Goal: Task Accomplishment & Management: Use online tool/utility

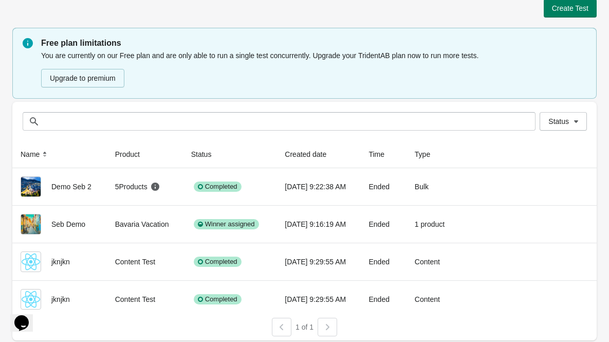
scroll to position [14, 0]
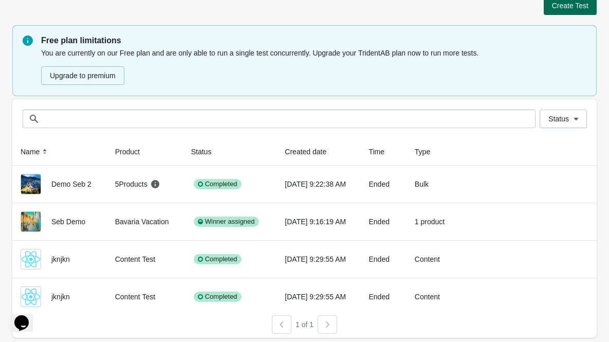
click at [558, 10] on button "Create Test" at bounding box center [570, 5] width 53 height 19
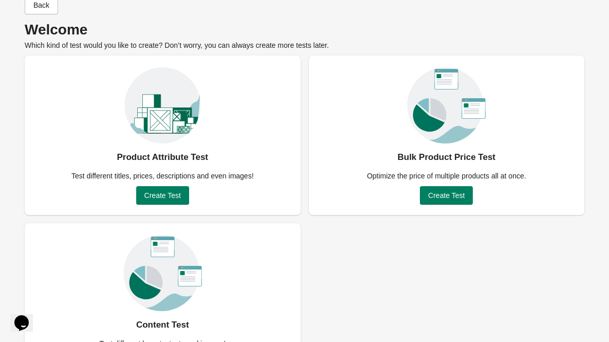
scroll to position [74, 0]
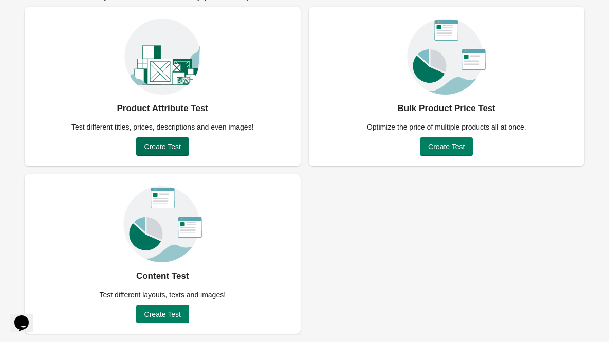
click at [165, 146] on span "Create Test" at bounding box center [162, 146] width 37 height 8
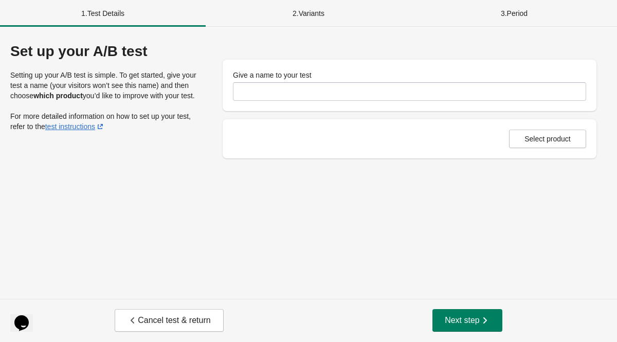
drag, startPoint x: 296, startPoint y: 102, endPoint x: 289, endPoint y: 95, distance: 9.5
click at [296, 102] on div "Give a name to your test" at bounding box center [410, 85] width 374 height 51
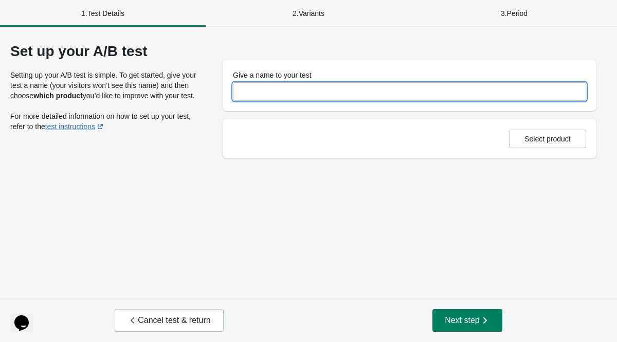
click at [285, 92] on input "Give a name to your test" at bounding box center [409, 91] width 353 height 19
type input "**********"
click at [573, 131] on button "Select product" at bounding box center [547, 139] width 77 height 19
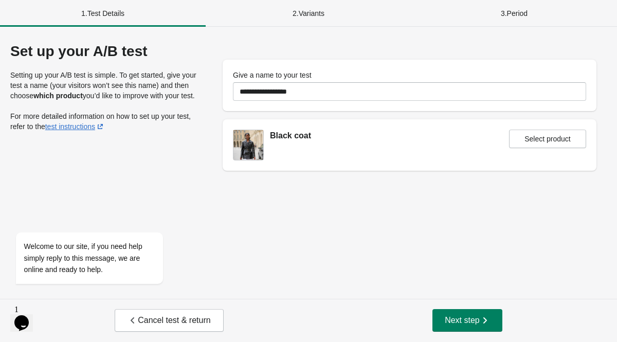
click at [476, 304] on div "Cancel test & return Next step" at bounding box center [308, 320] width 617 height 43
click at [471, 323] on span "Next step" at bounding box center [467, 320] width 45 height 10
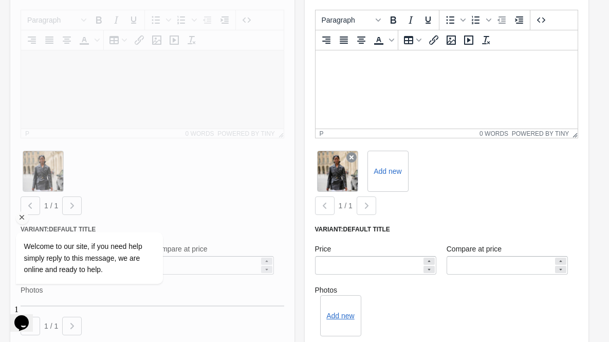
click at [22, 217] on icon "Chat attention grabber" at bounding box center [21, 217] width 9 height 9
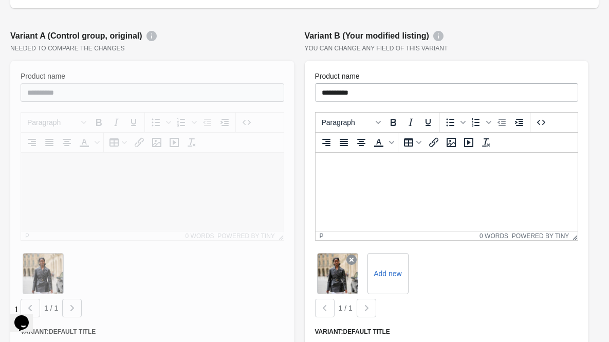
scroll to position [114, 0]
drag, startPoint x: 407, startPoint y: 82, endPoint x: 407, endPoint y: 87, distance: 5.2
click at [407, 82] on div "**********" at bounding box center [447, 85] width 264 height 31
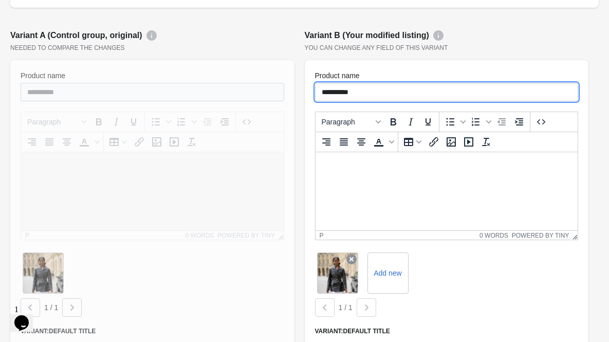
click at [407, 97] on input "**********" at bounding box center [447, 92] width 264 height 19
type input "*********"
click at [409, 179] on html at bounding box center [446, 165] width 263 height 27
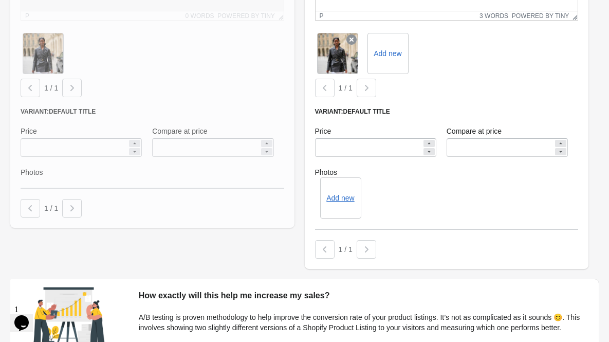
scroll to position [322, 0]
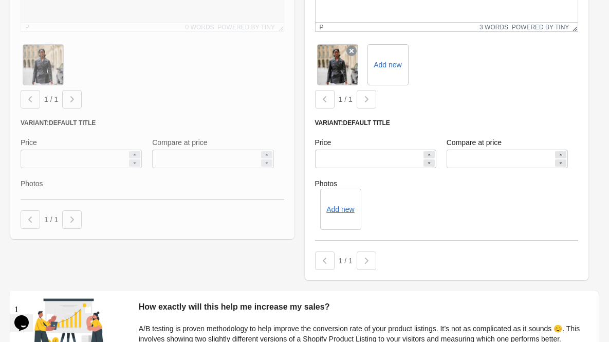
click at [431, 163] on icon at bounding box center [429, 163] width 6 height 6
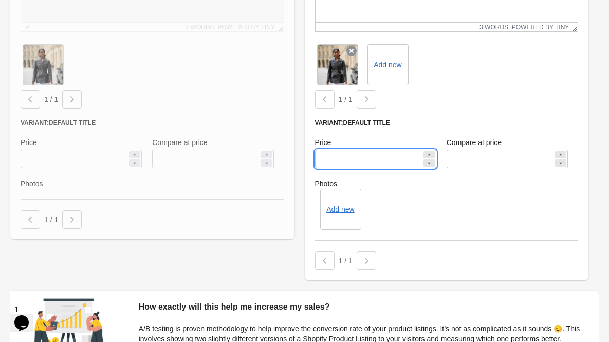
type input "**"
click at [560, 165] on icon at bounding box center [561, 163] width 6 height 6
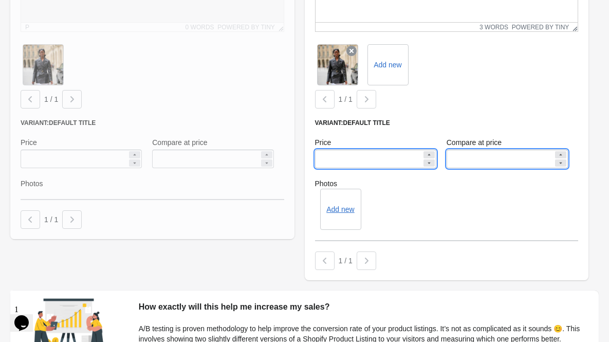
click at [560, 165] on icon at bounding box center [561, 163] width 6 height 6
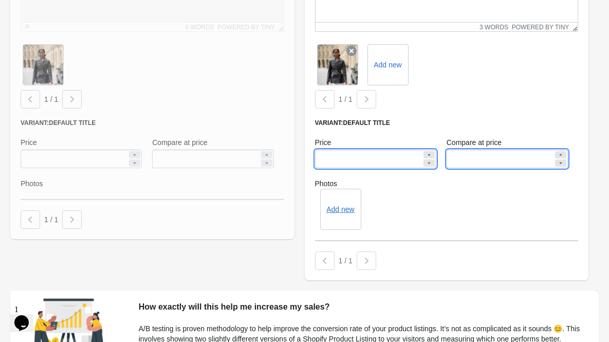
click at [560, 165] on icon at bounding box center [561, 163] width 6 height 6
type input "******"
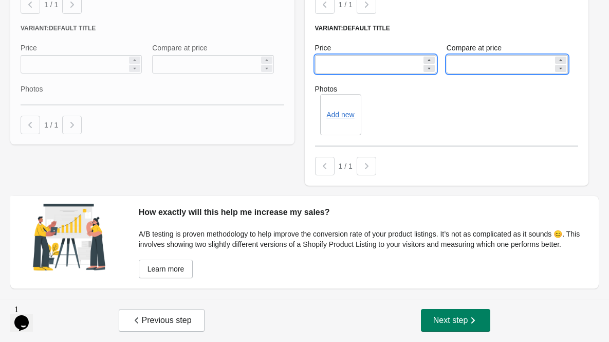
scroll to position [427, 0]
click at [448, 319] on span "Next step" at bounding box center [455, 320] width 45 height 10
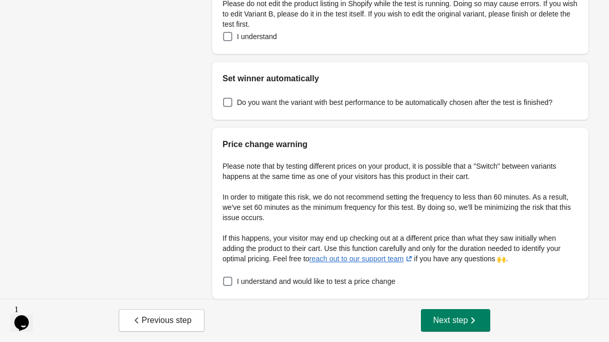
scroll to position [0, 0]
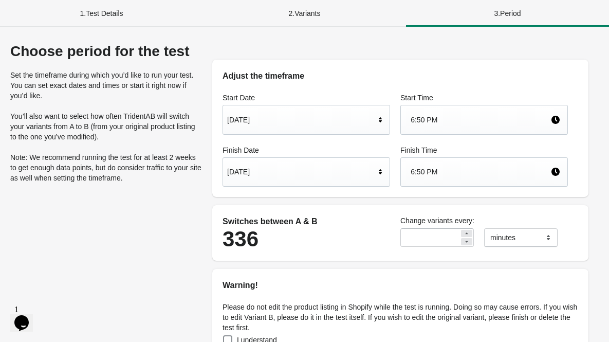
click at [310, 168] on div "[DATE]" at bounding box center [301, 172] width 148 height 20
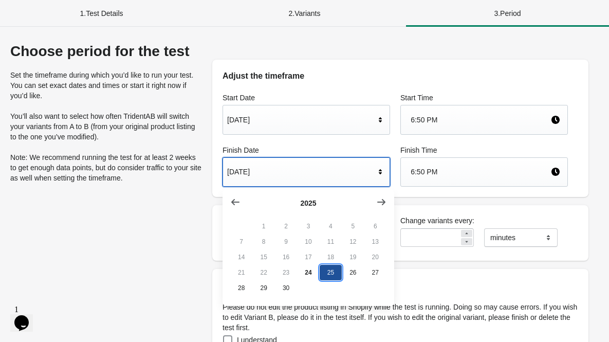
click at [328, 273] on button "25" at bounding box center [331, 272] width 22 height 15
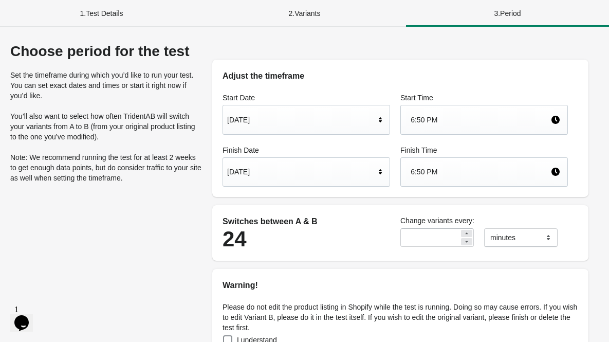
click at [470, 243] on div at bounding box center [466, 241] width 11 height 7
click at [466, 235] on icon at bounding box center [467, 233] width 6 height 6
type input "**"
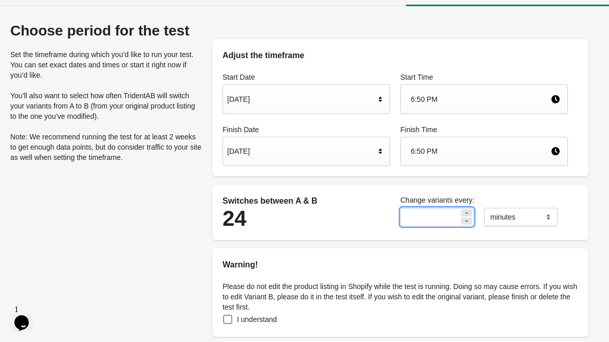
scroll to position [21, 0]
click at [345, 239] on div "Adjust the timeframe Start Date [DATE] Start Time 6:50 PM Finish Date [DATE] Fi…" at bounding box center [400, 301] width 397 height 559
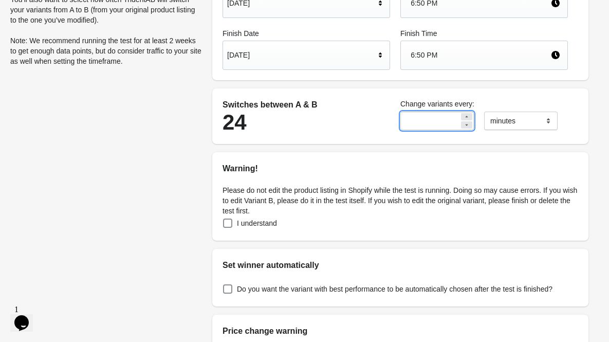
scroll to position [125, 0]
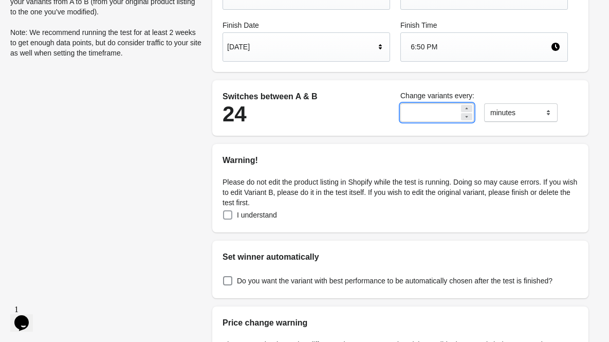
click at [228, 218] on span at bounding box center [227, 214] width 9 height 9
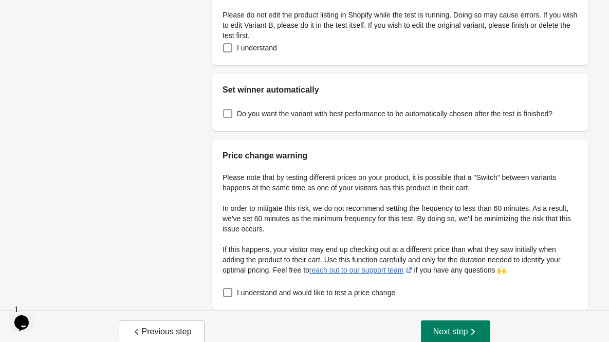
scroll to position [303, 0]
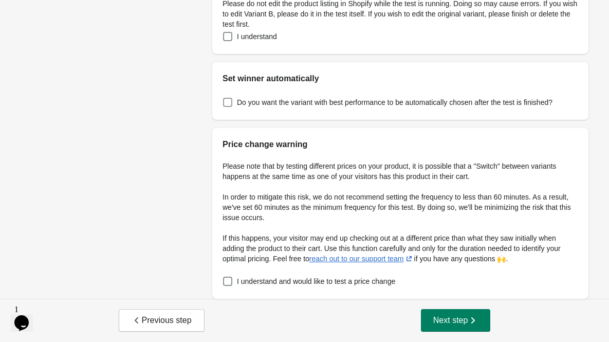
click at [232, 100] on span at bounding box center [228, 102] width 10 height 10
click at [233, 279] on label "I understand and would like to test a price change" at bounding box center [309, 281] width 173 height 14
click at [231, 279] on span at bounding box center [227, 281] width 9 height 9
click at [231, 280] on span at bounding box center [227, 281] width 9 height 9
click at [446, 310] on button "Next step" at bounding box center [456, 320] width 70 height 23
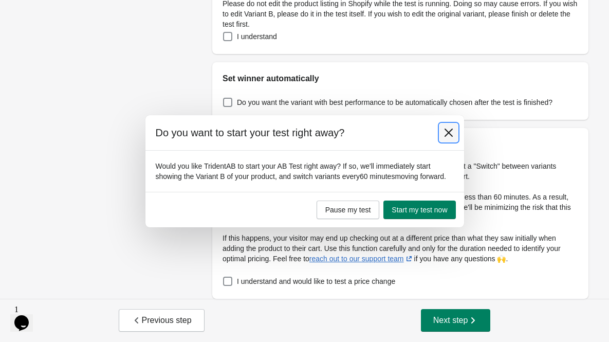
click at [447, 128] on icon at bounding box center [449, 133] width 10 height 10
